Goal: Transaction & Acquisition: Purchase product/service

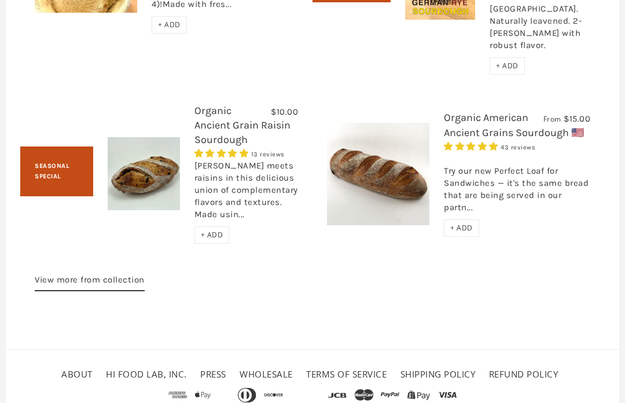
scroll to position [2377, 0]
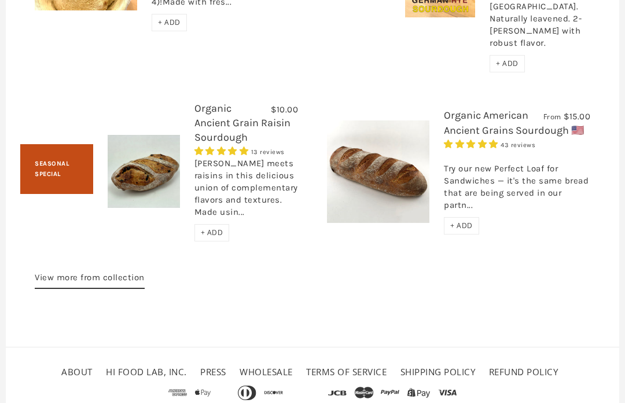
click at [72, 375] on link "About" at bounding box center [76, 372] width 31 height 12
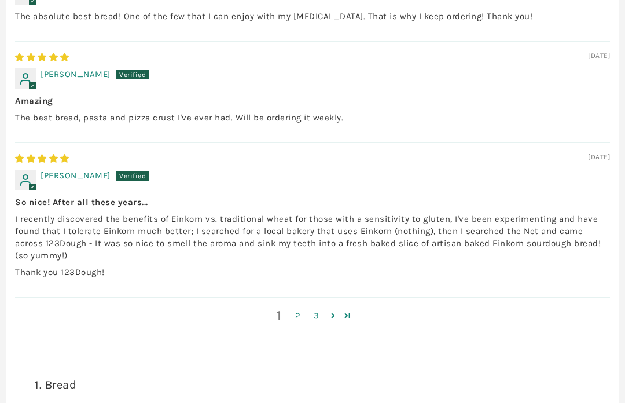
scroll to position [1677, 0]
click at [296, 322] on link "2" at bounding box center [298, 314] width 19 height 13
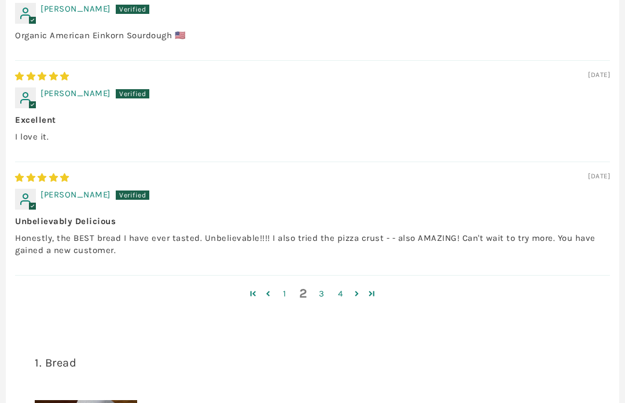
scroll to position [1645, 0]
click at [320, 300] on link "3" at bounding box center [321, 293] width 19 height 13
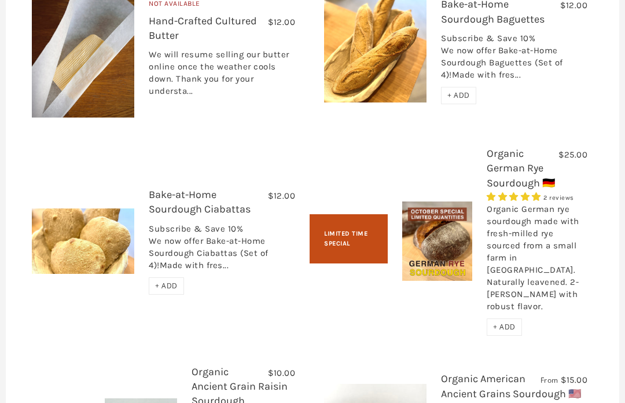
scroll to position [2073, 0]
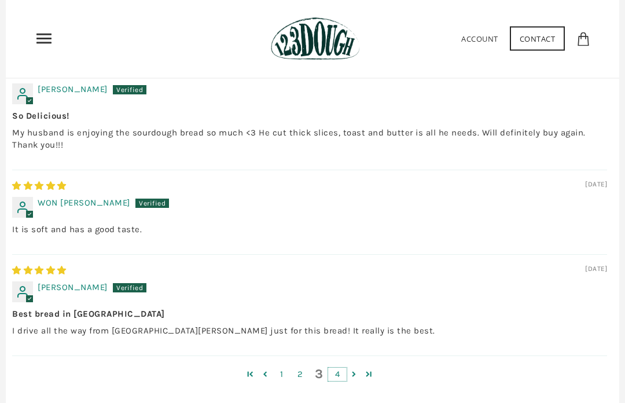
click at [337, 381] on link "4" at bounding box center [337, 374] width 19 height 13
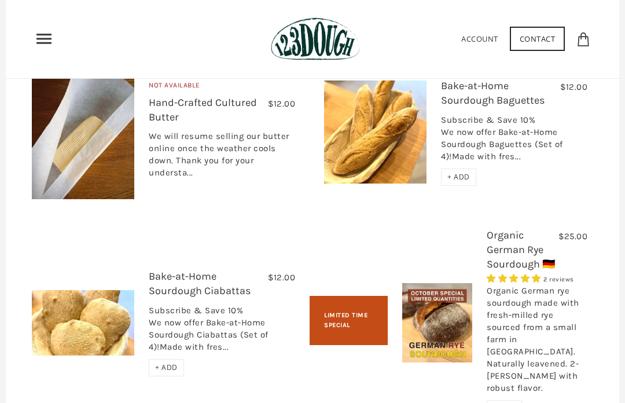
scroll to position [1432, 0]
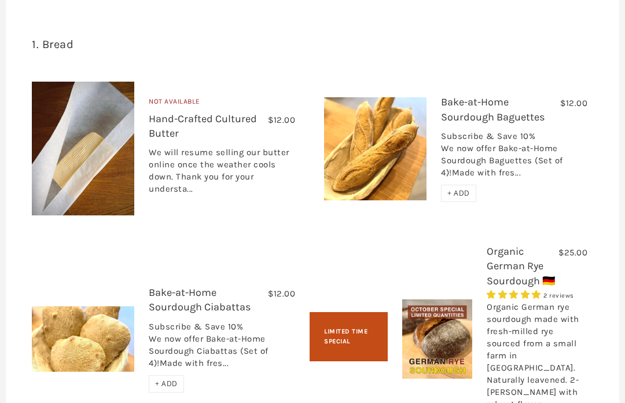
click at [220, 344] on div "Subscribe & Save 10% We now offer Bake-at-Home Sourdough Ciabattas (Set of 4)!M…" at bounding box center [222, 348] width 146 height 54
click at [194, 300] on link "Bake-at-Home Sourdough Ciabattas" at bounding box center [200, 299] width 102 height 27
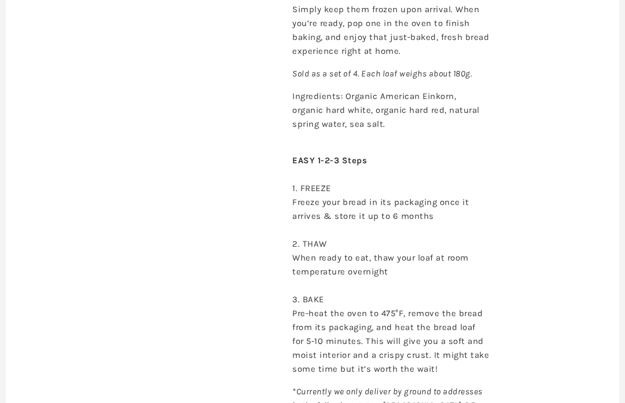
scroll to position [629, 0]
click at [513, 348] on div "Bake-at-Home Sourdough Ciabattas No reviews Set of 4 Set of 4 - $12.00 $12.00 P…" at bounding box center [448, 20] width 347 height 1023
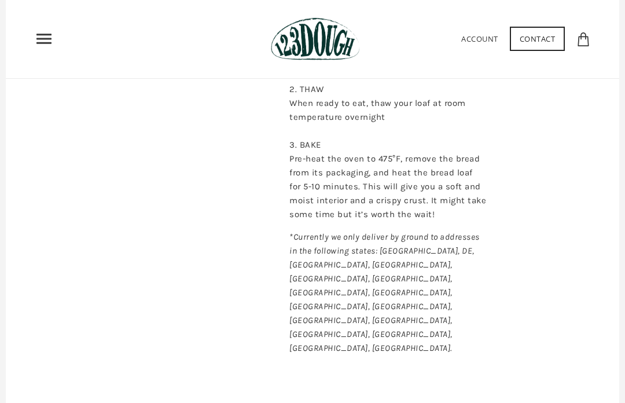
scroll to position [782, 0]
